Goal: Information Seeking & Learning: Find contact information

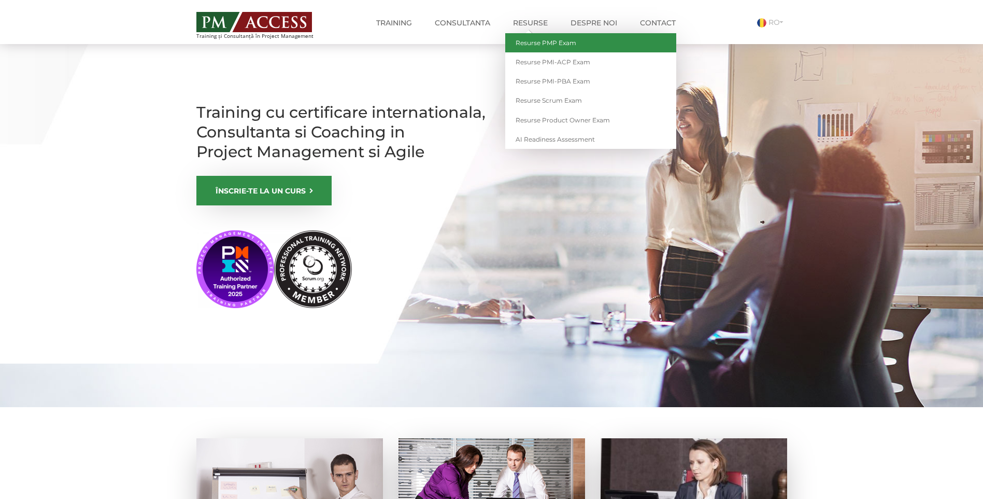
click at [559, 43] on link "Resurse PMP Exam" at bounding box center [590, 42] width 171 height 19
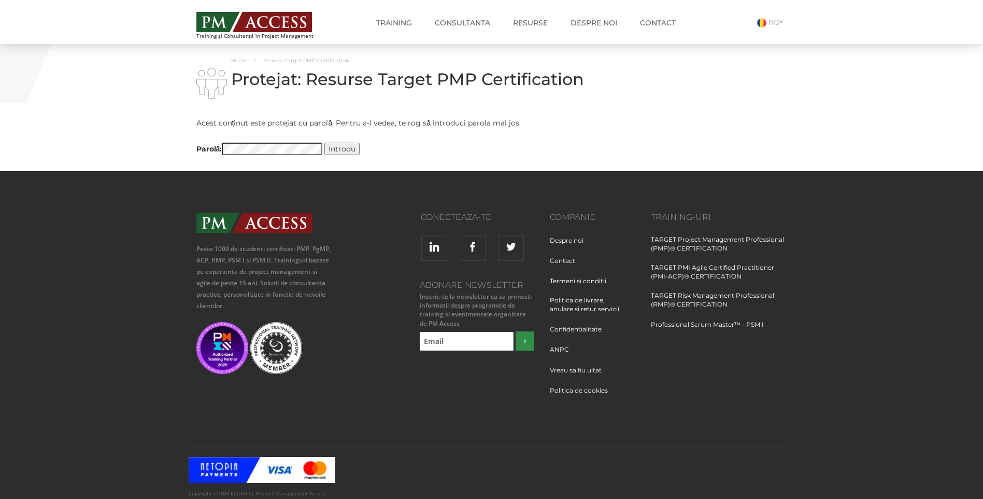
click at [354, 294] on div "Conecteaza-te Abonare Newsletter Inscrie-te la newsletter ca sa primesti inform…" at bounding box center [441, 285] width 202 height 144
click at [325, 143] on input "Introdu" at bounding box center [342, 149] width 35 height 12
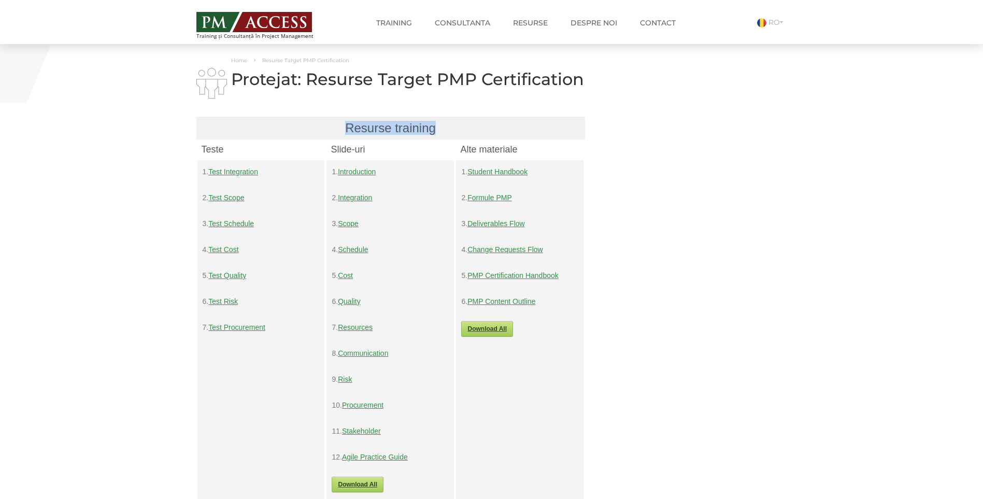
drag, startPoint x: 349, startPoint y: 126, endPoint x: 452, endPoint y: 119, distance: 102.9
click at [452, 119] on div "Resurse training" at bounding box center [390, 128] width 389 height 23
click at [270, 154] on div "Teste" at bounding box center [261, 149] width 130 height 20
drag, startPoint x: 230, startPoint y: 153, endPoint x: 192, endPoint y: 151, distance: 37.4
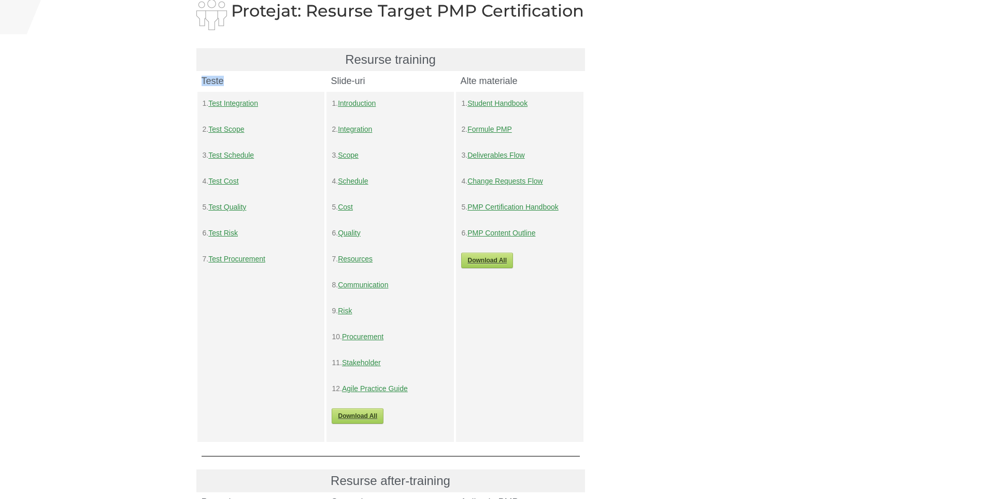
scroll to position [69, 0]
drag, startPoint x: 404, startPoint y: 88, endPoint x: 324, endPoint y: 86, distance: 80.4
click at [324, 86] on div "Teste Slide-uri Alte materiale" at bounding box center [390, 81] width 389 height 20
drag, startPoint x: 461, startPoint y: 80, endPoint x: 549, endPoint y: 84, distance: 88.2
click at [549, 84] on h4 "Alte materiale" at bounding box center [519, 80] width 119 height 9
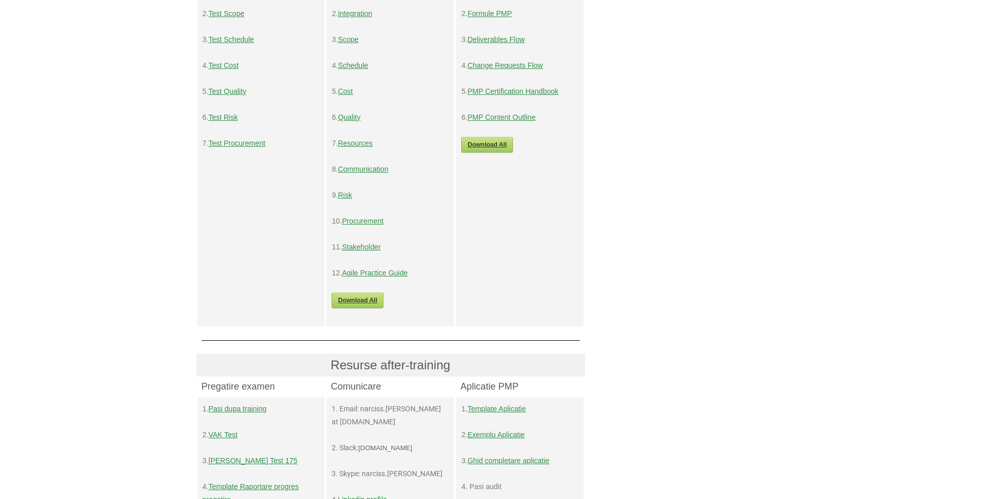
scroll to position [207, 0]
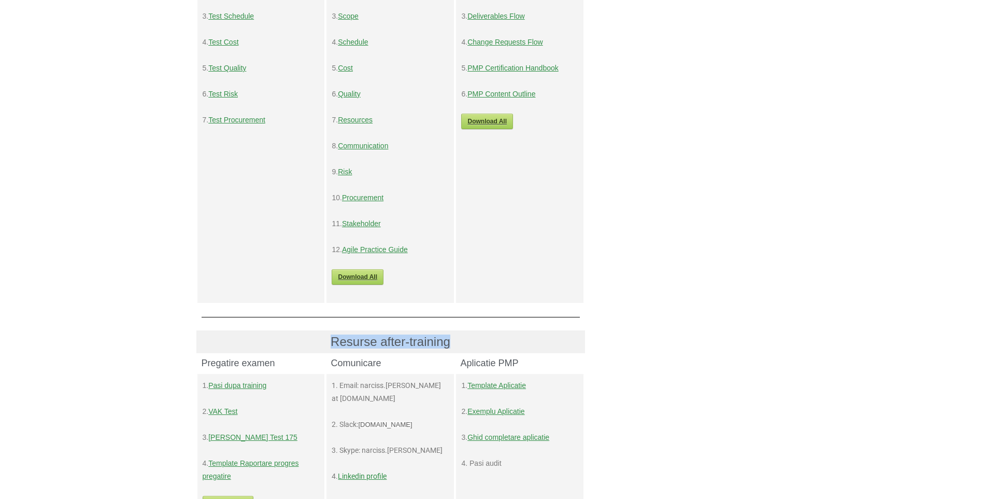
drag, startPoint x: 454, startPoint y: 336, endPoint x: 319, endPoint y: 346, distance: 135.1
click at [319, 346] on h3 "Resurse after-training" at bounding box center [391, 341] width 378 height 12
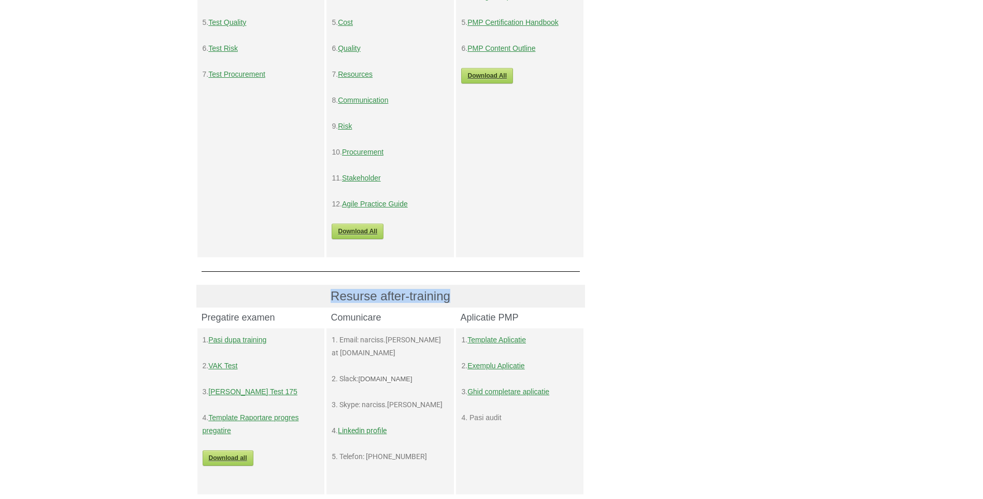
scroll to position [276, 0]
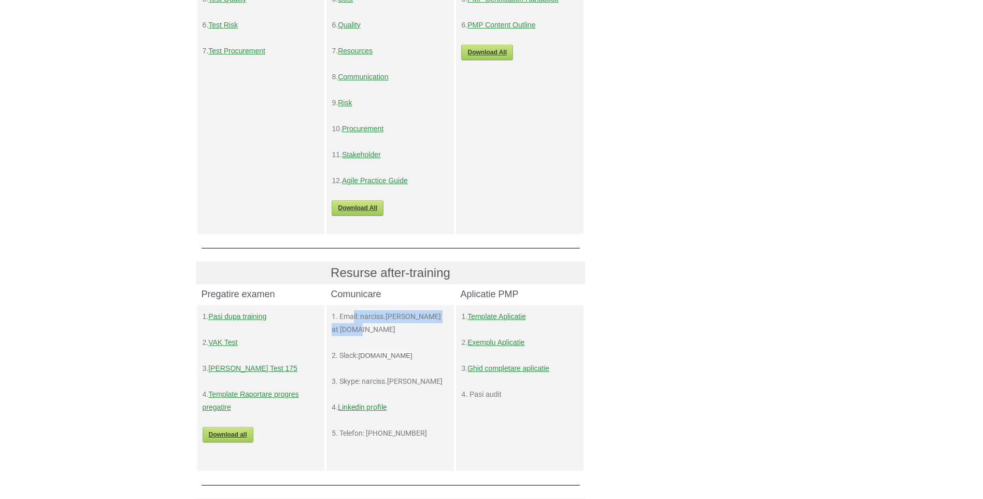
drag, startPoint x: 354, startPoint y: 315, endPoint x: 378, endPoint y: 333, distance: 30.5
click at [378, 333] on p "1. Email: narciss.popescu at pmaccess.ro" at bounding box center [390, 323] width 117 height 26
click at [381, 332] on p "1. Email: narciss.popescu at pmaccess.ro" at bounding box center [390, 323] width 117 height 26
drag, startPoint x: 364, startPoint y: 312, endPoint x: 381, endPoint y: 334, distance: 27.8
click at [381, 334] on p "1. Email: narciss.popescu at pmaccess.ro" at bounding box center [390, 323] width 117 height 26
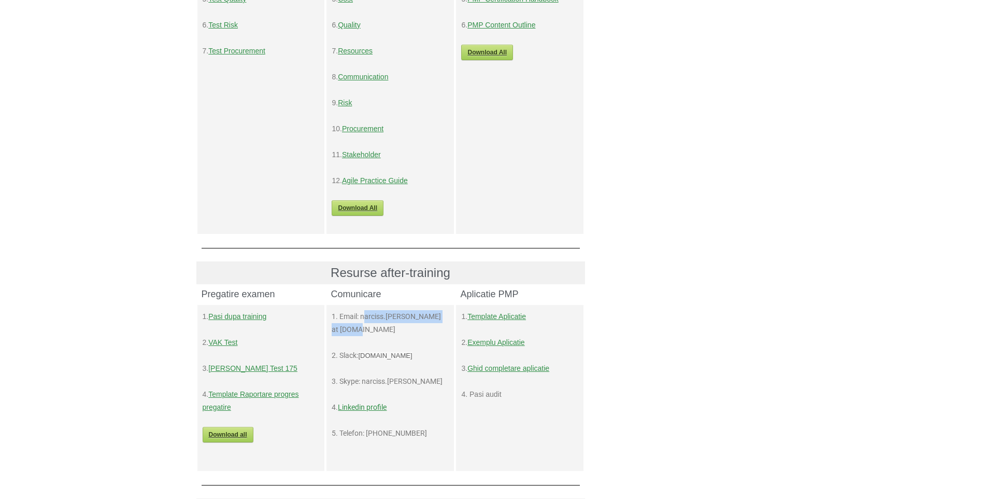
drag, startPoint x: 381, startPoint y: 334, endPoint x: 369, endPoint y: 318, distance: 20.3
click at [369, 318] on p "1. Email: narciss.popescu at pmaccess.ro" at bounding box center [390, 323] width 117 height 26
drag, startPoint x: 433, startPoint y: 360, endPoint x: 346, endPoint y: 356, distance: 86.7
click at [346, 356] on p "2. Slack: pm-access.slack.com" at bounding box center [390, 355] width 117 height 13
drag, startPoint x: 346, startPoint y: 356, endPoint x: 430, endPoint y: 382, distance: 87.7
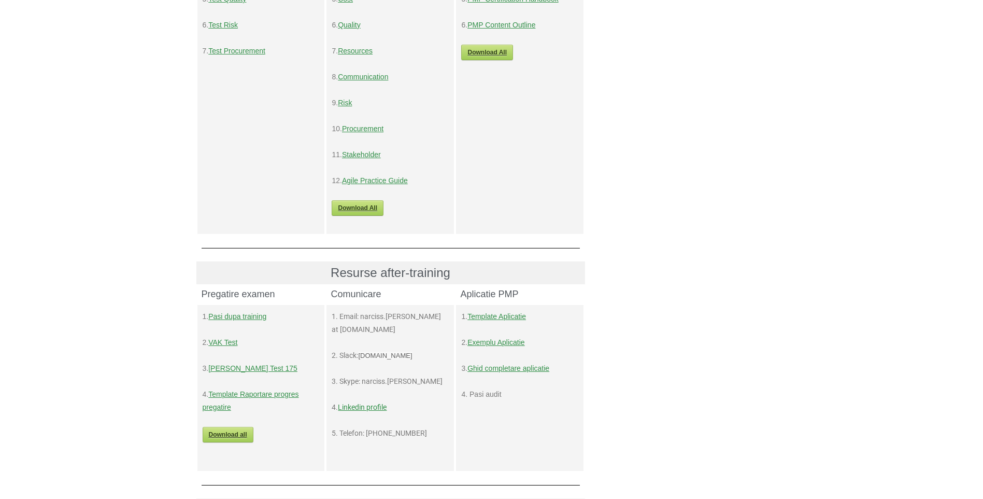
click at [433, 374] on div "1. Email: narciss.popescu at pmaccess.ro 2. Slack: pm-access.slack.com 3. Skype…" at bounding box center [390, 375] width 117 height 130
drag, startPoint x: 364, startPoint y: 376, endPoint x: 339, endPoint y: 378, distance: 25.0
click at [339, 378] on p "3. Skype: narciss.popescu" at bounding box center [390, 381] width 117 height 13
drag, startPoint x: 339, startPoint y: 378, endPoint x: 388, endPoint y: 431, distance: 72.3
click at [388, 431] on div "1. Email: narciss.popescu at pmaccess.ro 2. Slack: pm-access.slack.com 3. Skype…" at bounding box center [390, 381] width 117 height 143
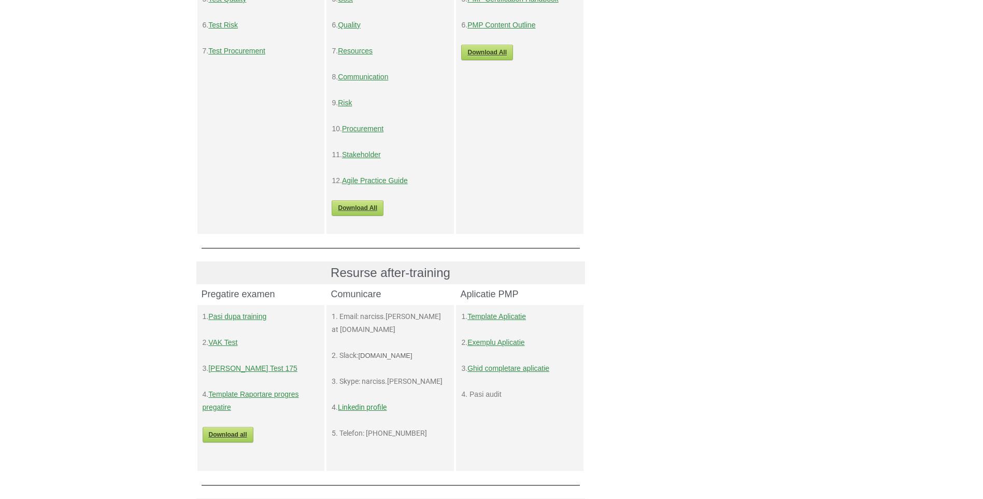
drag, startPoint x: 388, startPoint y: 431, endPoint x: 356, endPoint y: 345, distance: 92.0
click at [356, 345] on div "1. Email: narciss.popescu at pmaccess.ro 2. Slack: pm-access.slack.com 3. Skype…" at bounding box center [390, 375] width 117 height 130
drag, startPoint x: 387, startPoint y: 323, endPoint x: 337, endPoint y: 319, distance: 49.9
click at [337, 319] on p "1. Email: narciss.popescu at pmaccess.ro" at bounding box center [390, 323] width 117 height 26
drag, startPoint x: 337, startPoint y: 319, endPoint x: 423, endPoint y: 348, distance: 90.5
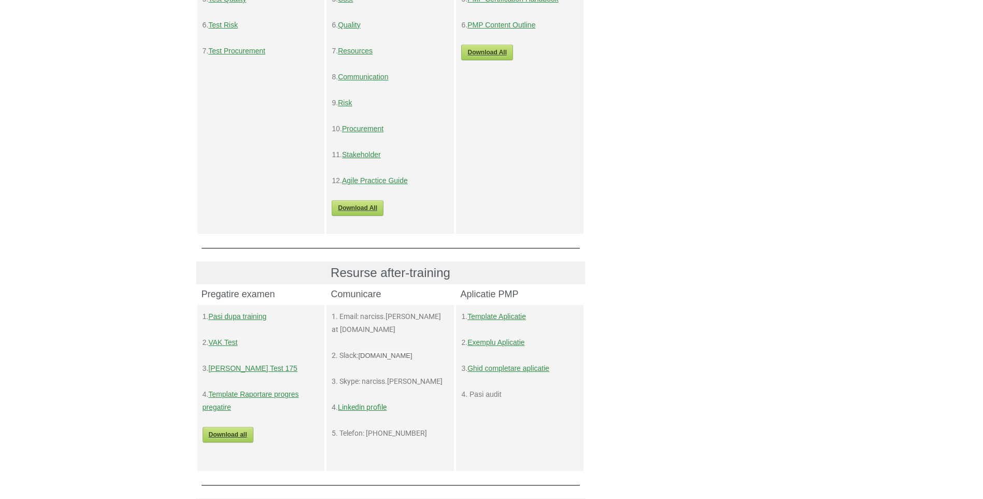
click at [423, 349] on p "2. Slack: pm-access.slack.com" at bounding box center [390, 355] width 117 height 13
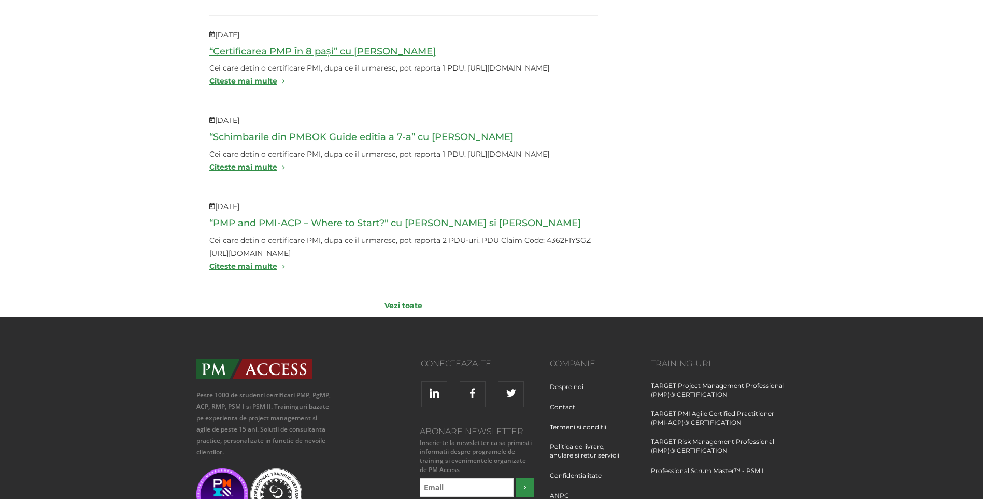
scroll to position [1106, 0]
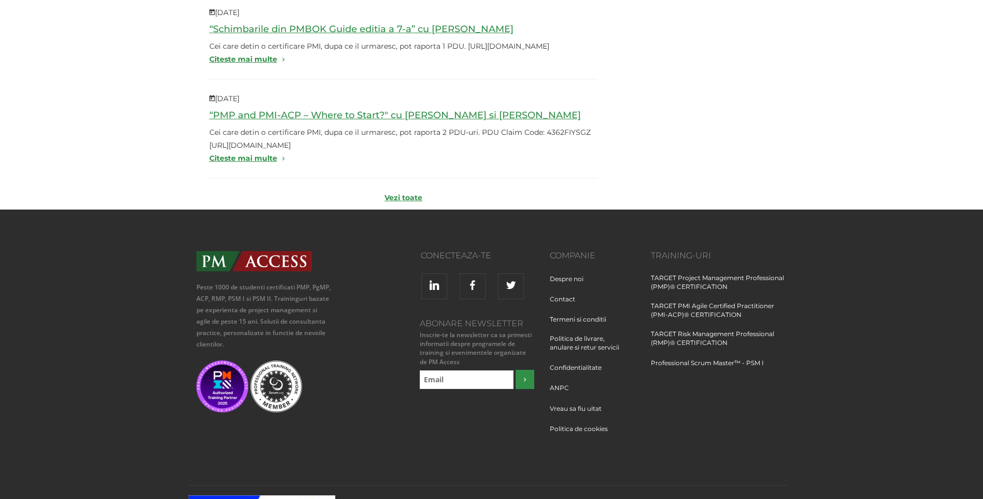
click at [406, 202] on link "Vezi toate" at bounding box center [404, 197] width 38 height 9
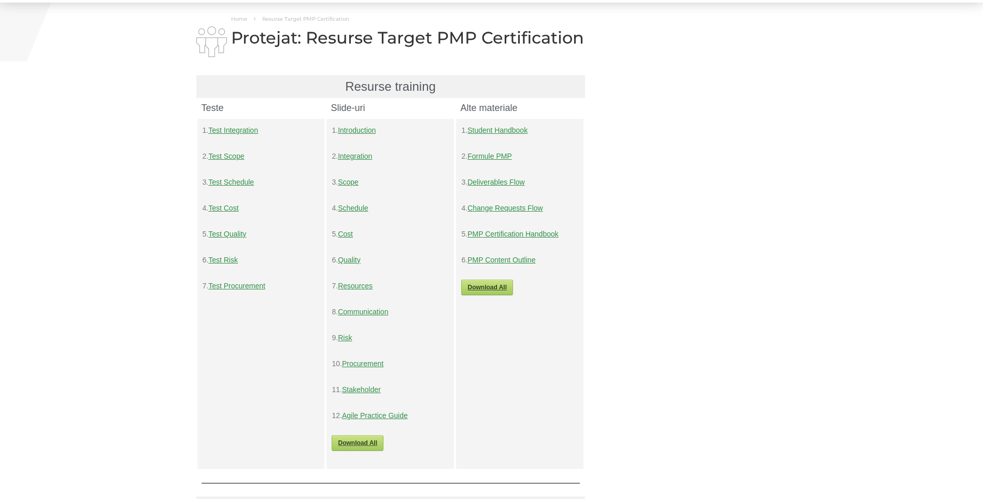
scroll to position [0, 0]
